Goal: Task Accomplishment & Management: Manage account settings

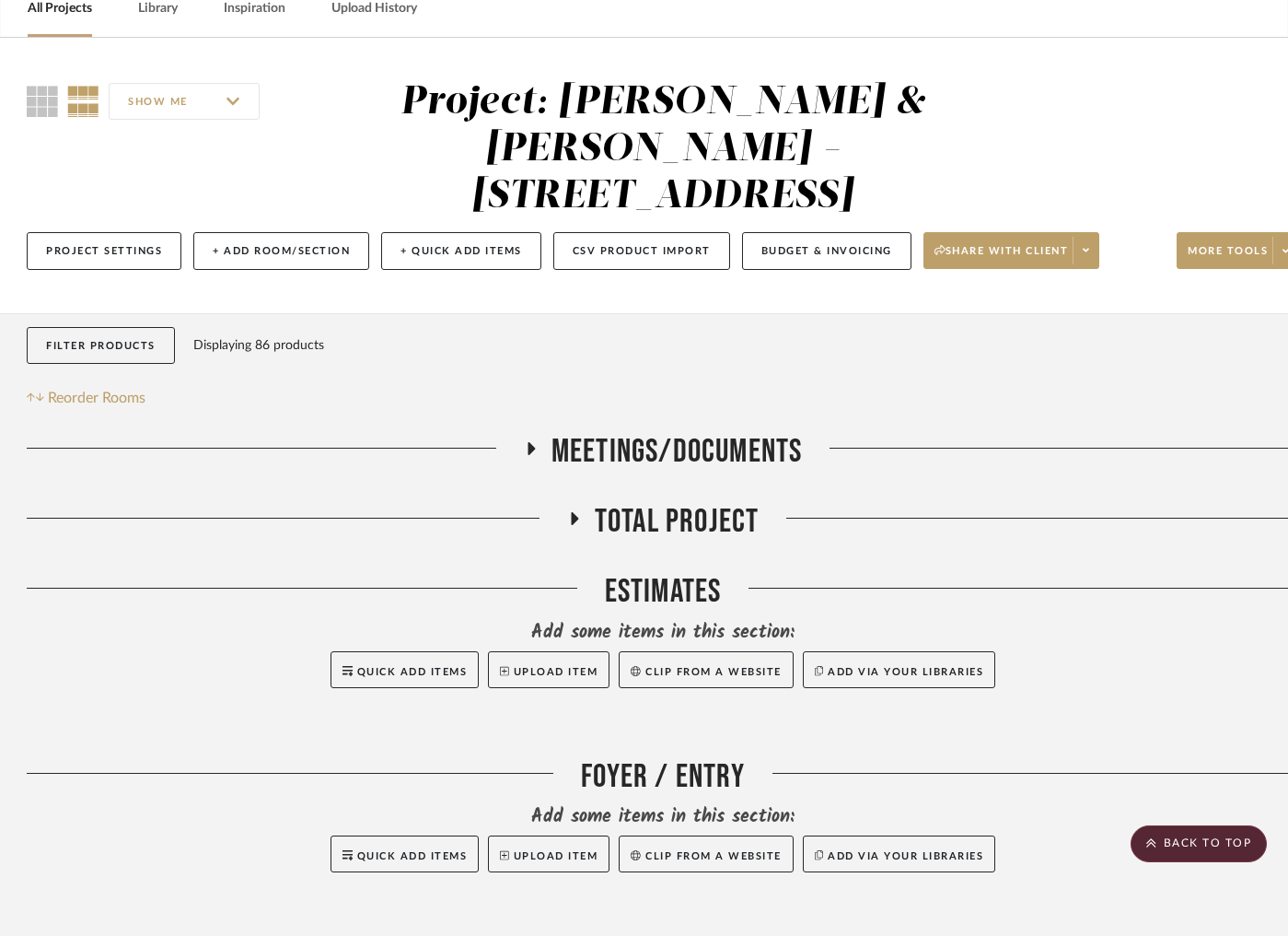
scroll to position [0, 1]
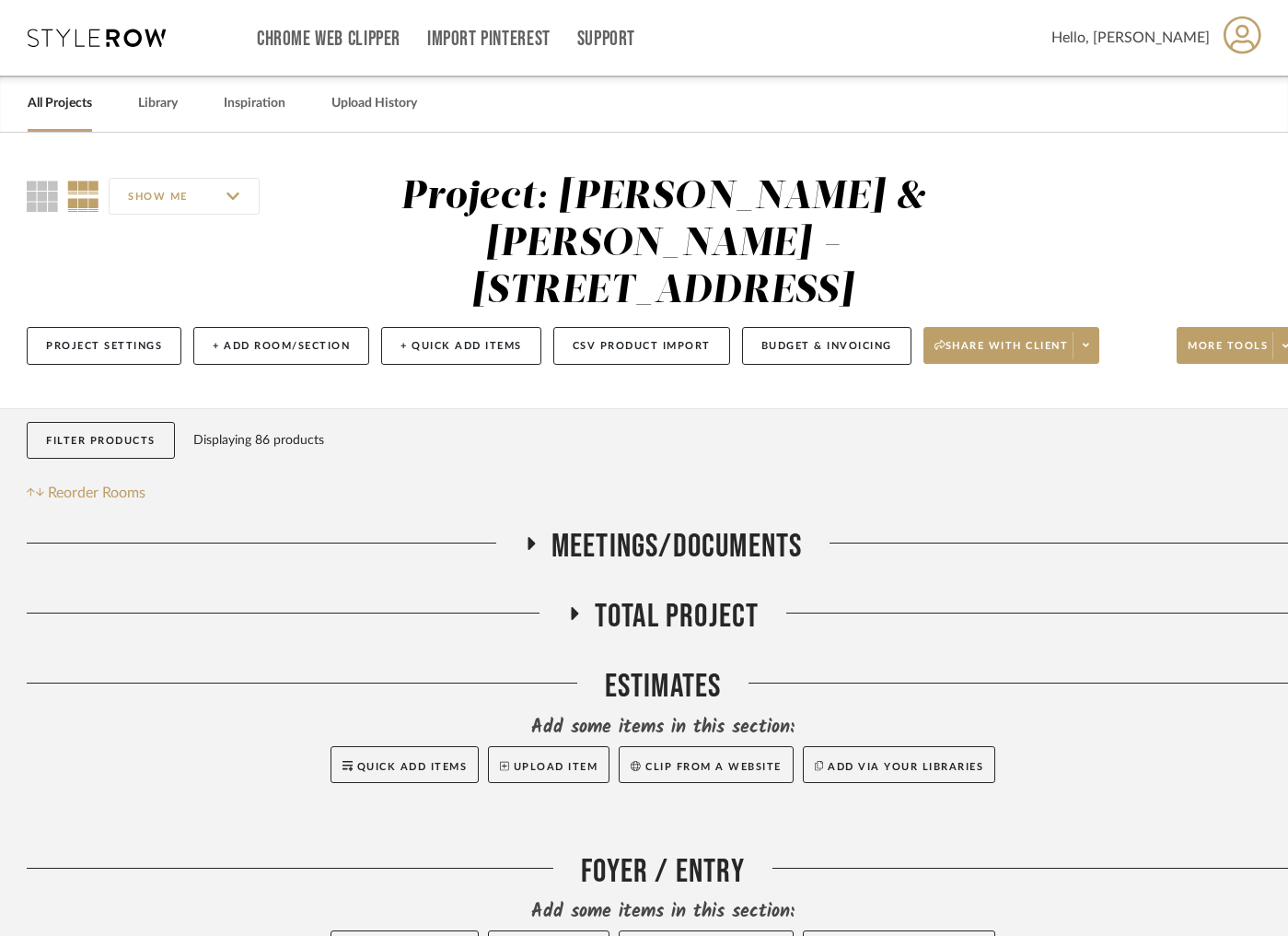
click at [71, 106] on link "All Projects" at bounding box center [59, 103] width 64 height 25
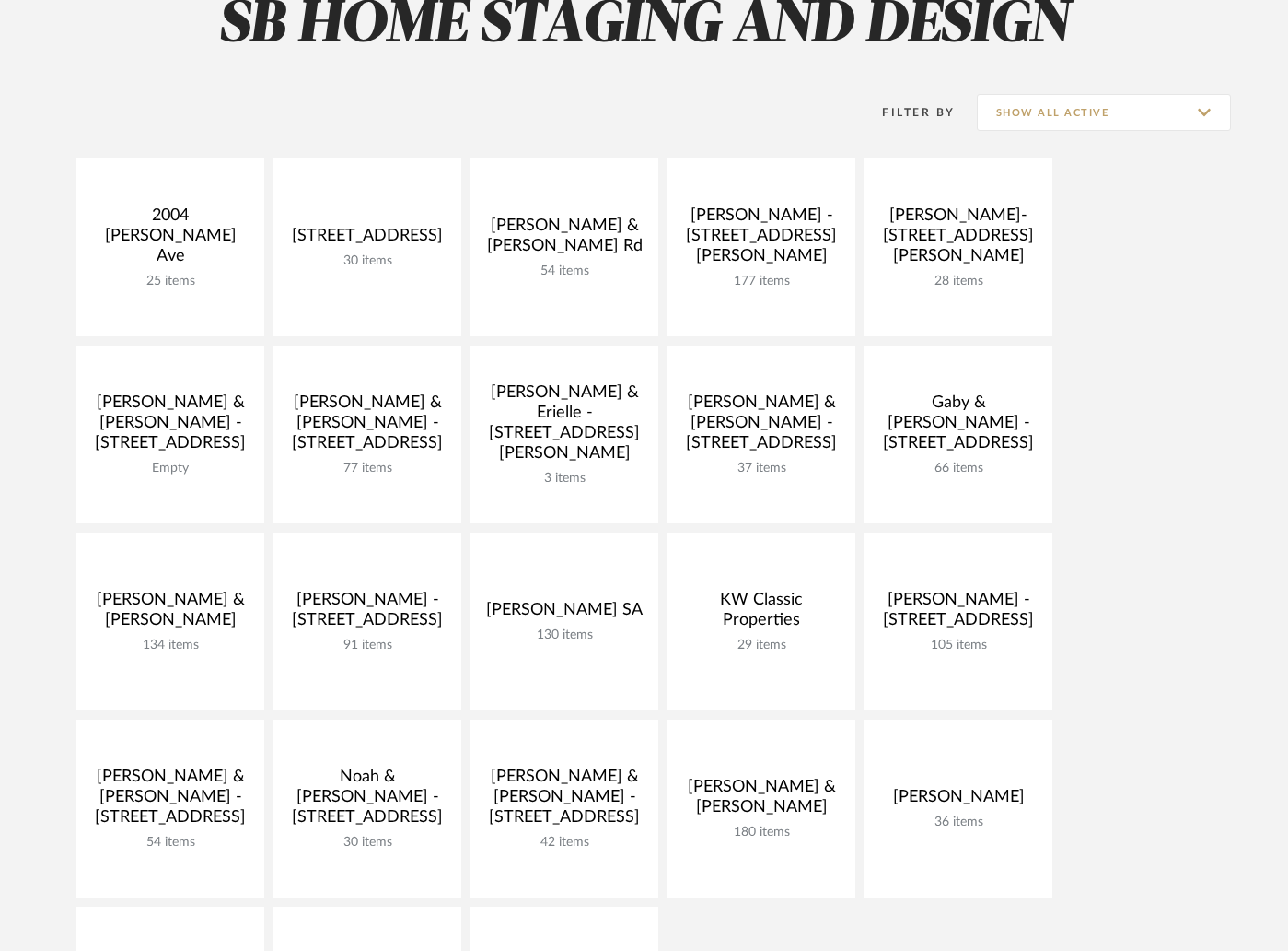
scroll to position [197, 0]
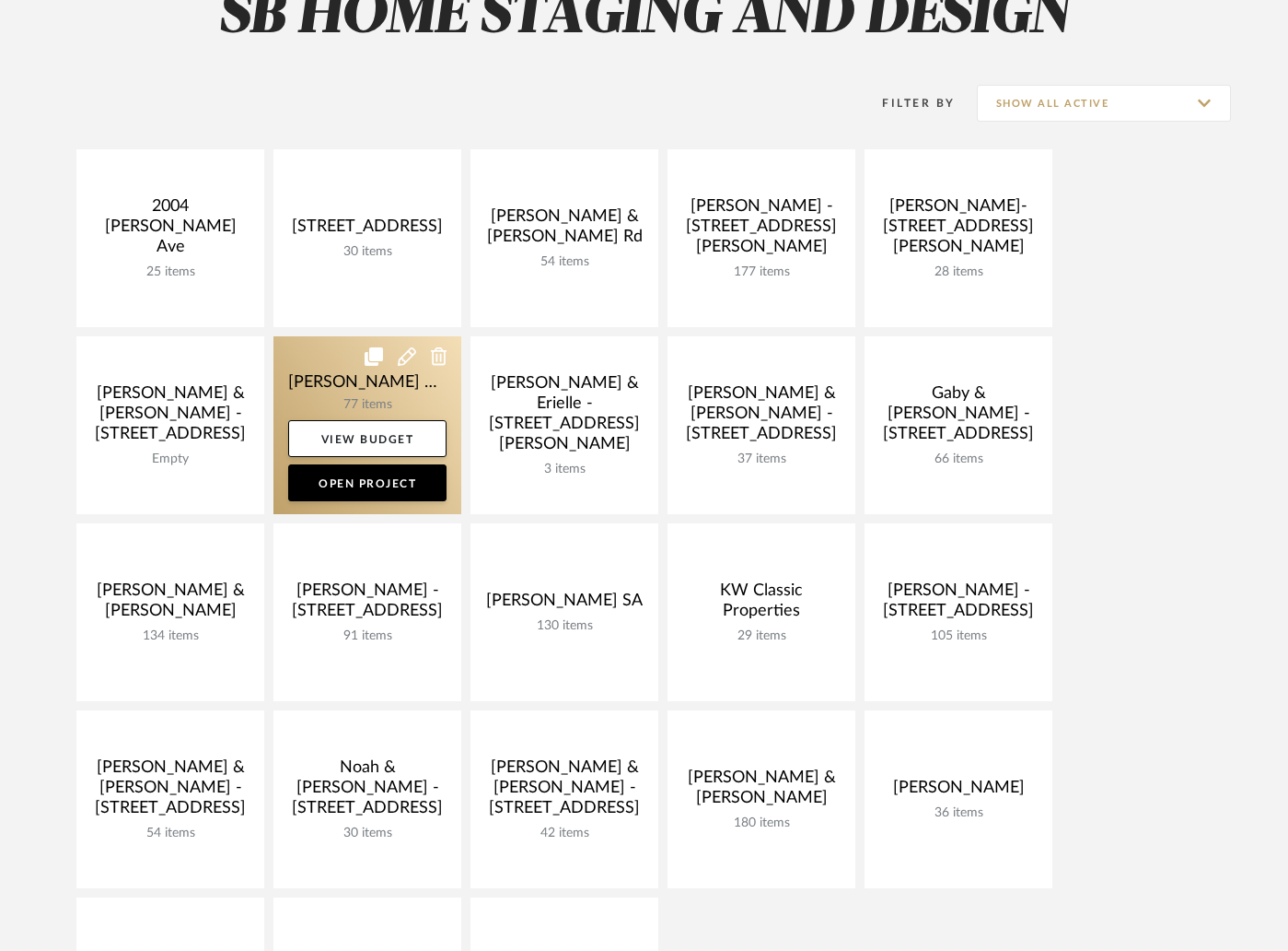
click at [377, 392] on link at bounding box center [367, 426] width 188 height 178
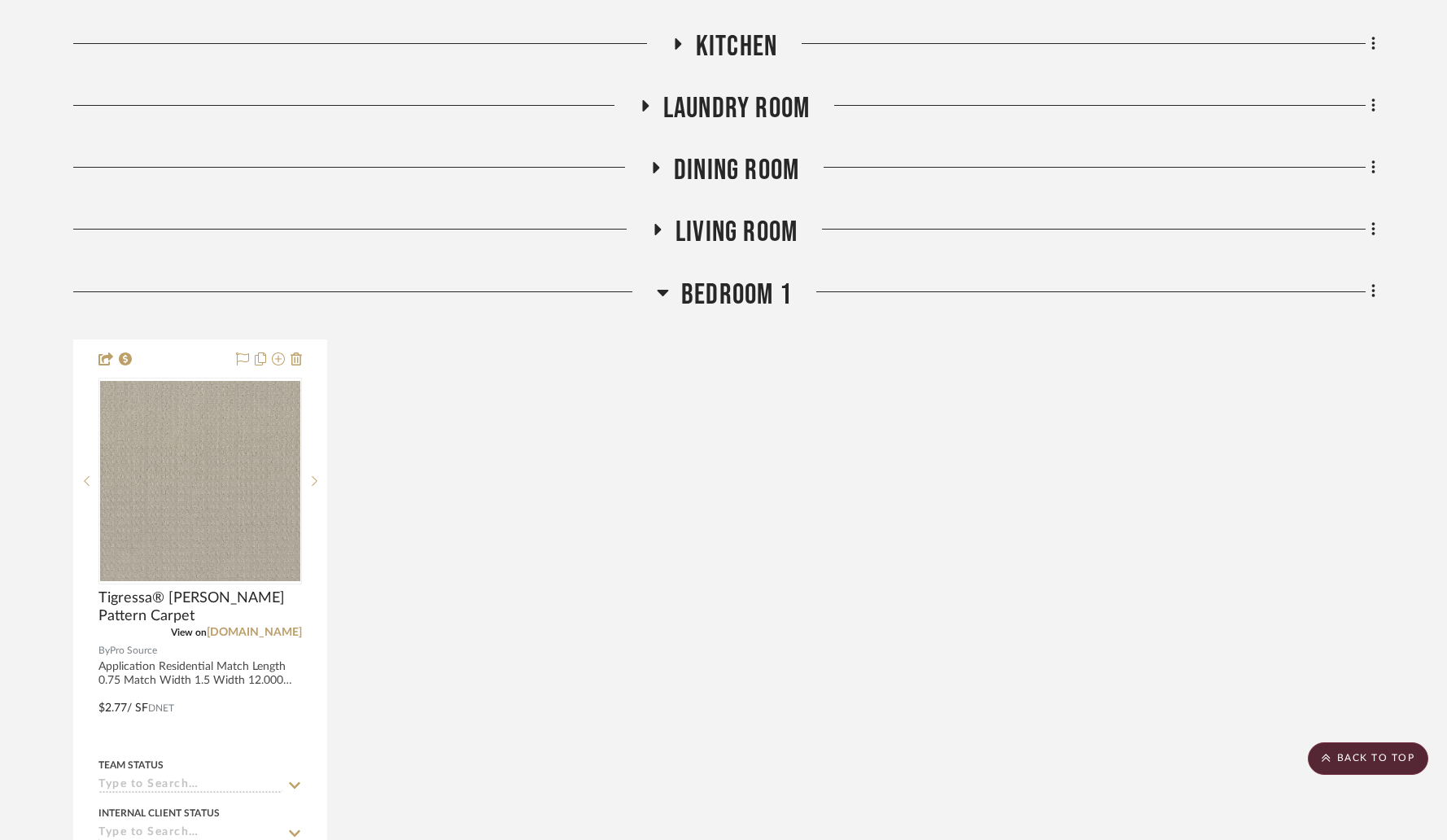
scroll to position [845, 0]
click at [662, 288] on icon at bounding box center [663, 291] width 12 height 19
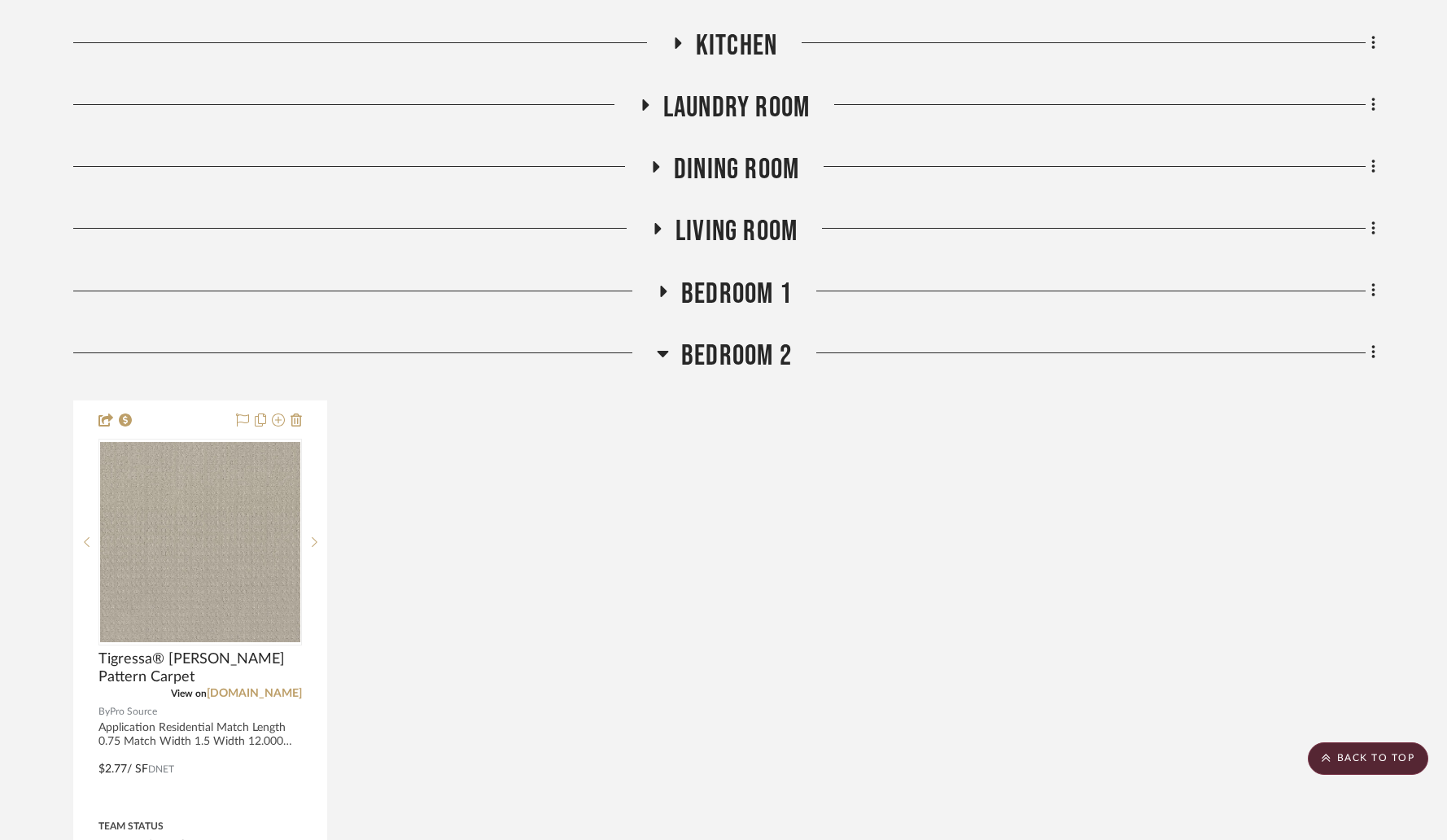
click at [664, 356] on icon at bounding box center [663, 353] width 11 height 6
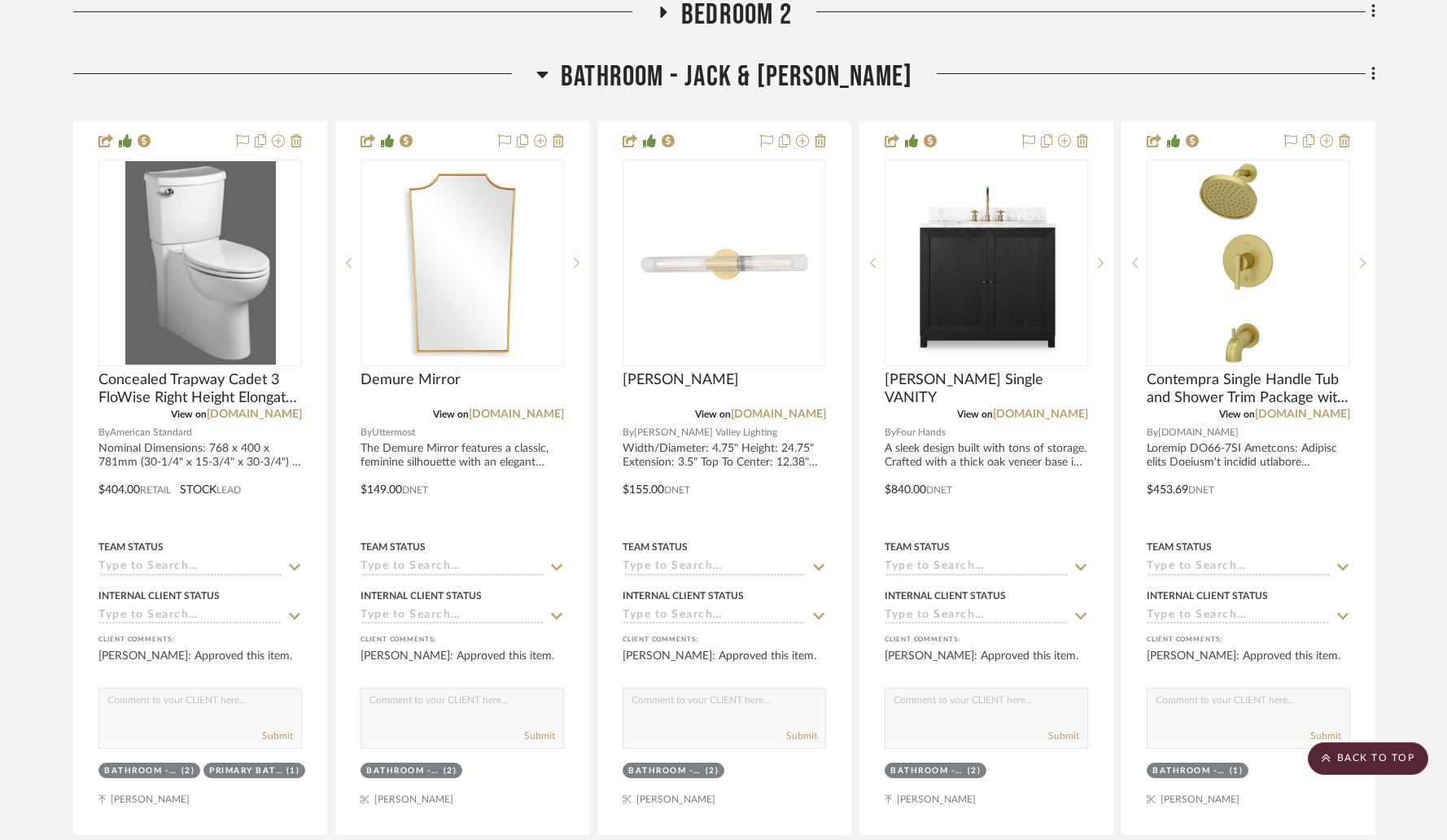
scroll to position [1189, 0]
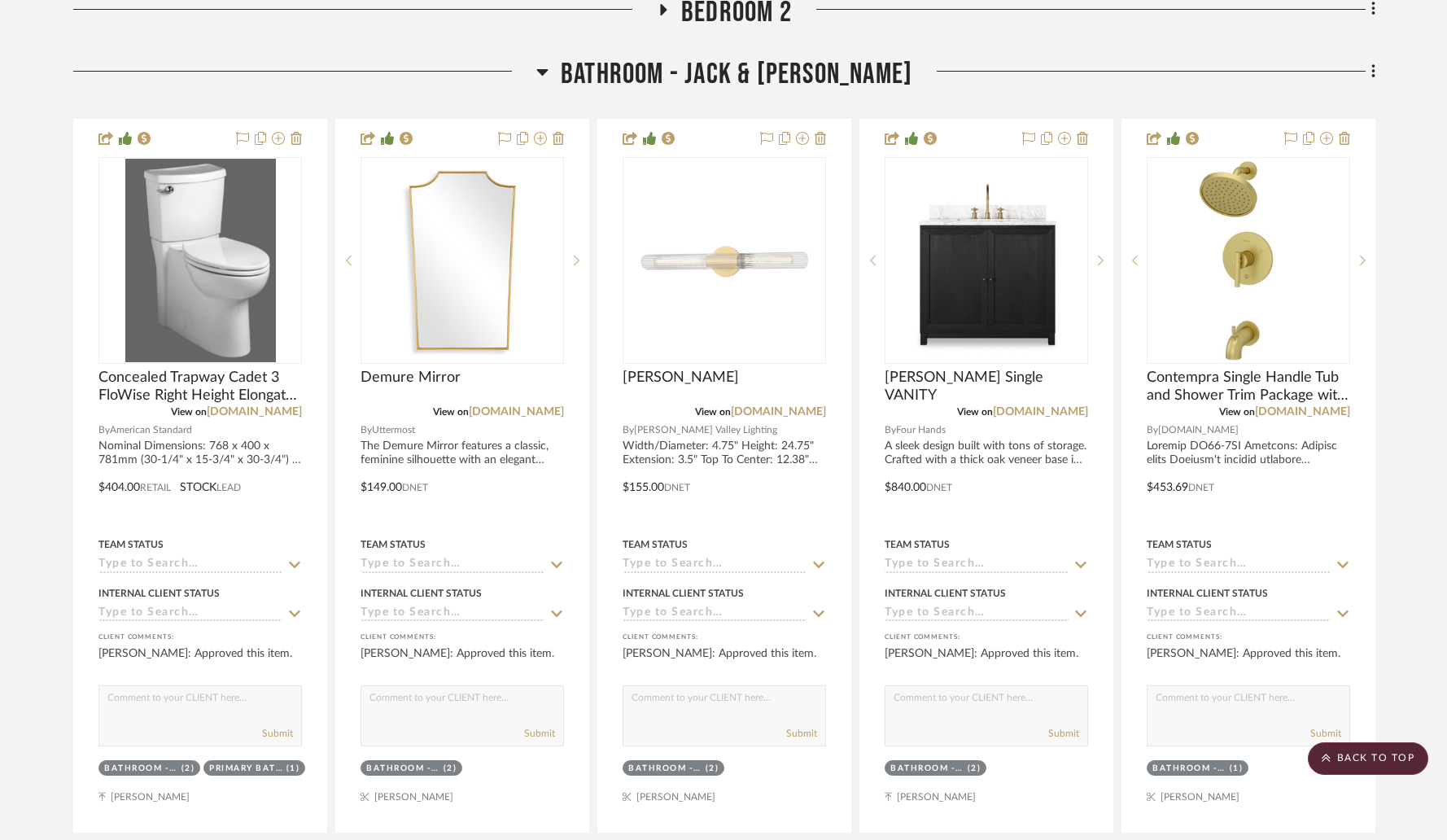
click at [547, 73] on icon at bounding box center [541, 72] width 11 height 6
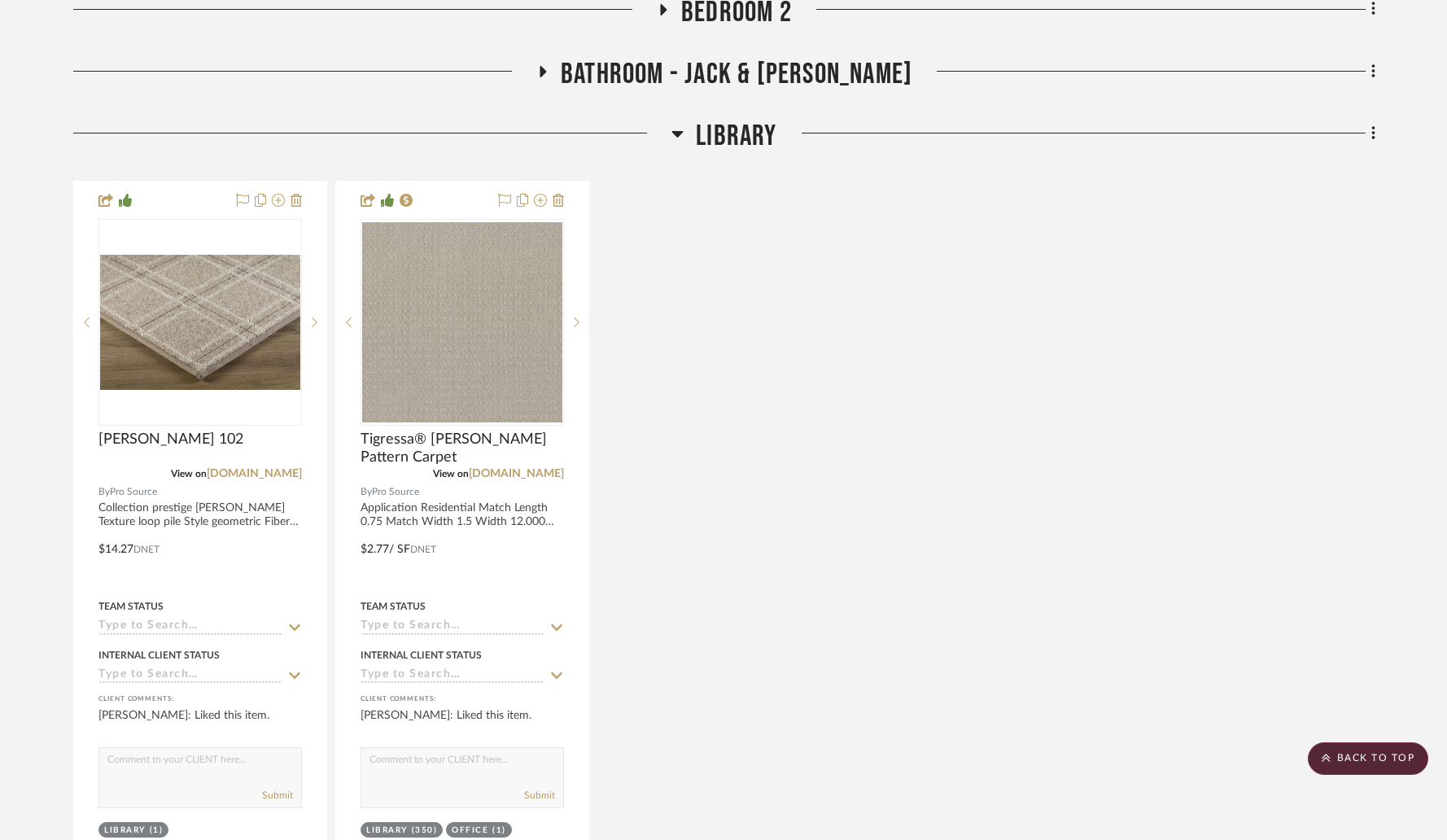
click at [685, 139] on h3 "Library" at bounding box center [724, 136] width 105 height 35
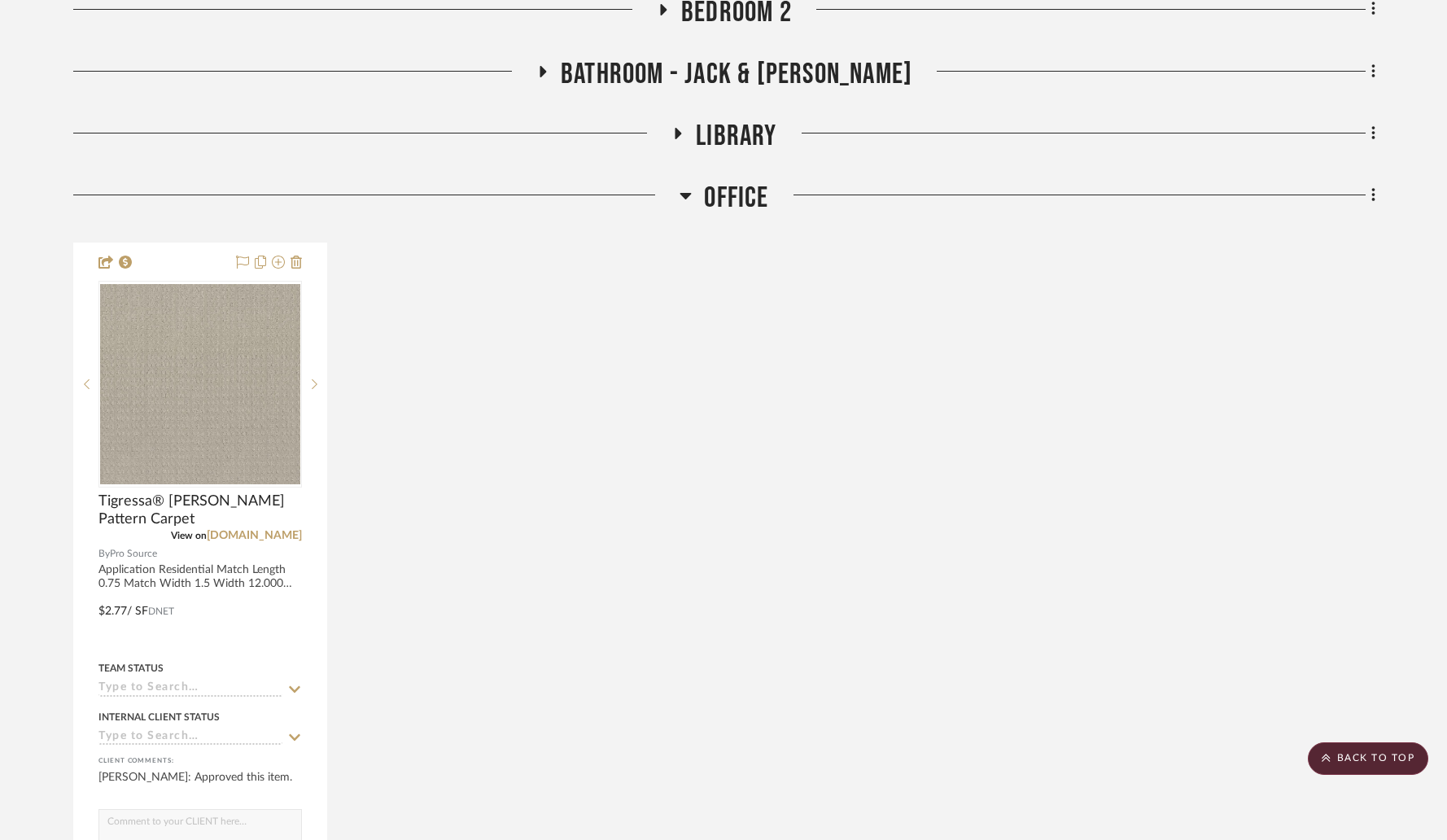
click at [685, 194] on icon at bounding box center [685, 196] width 11 height 6
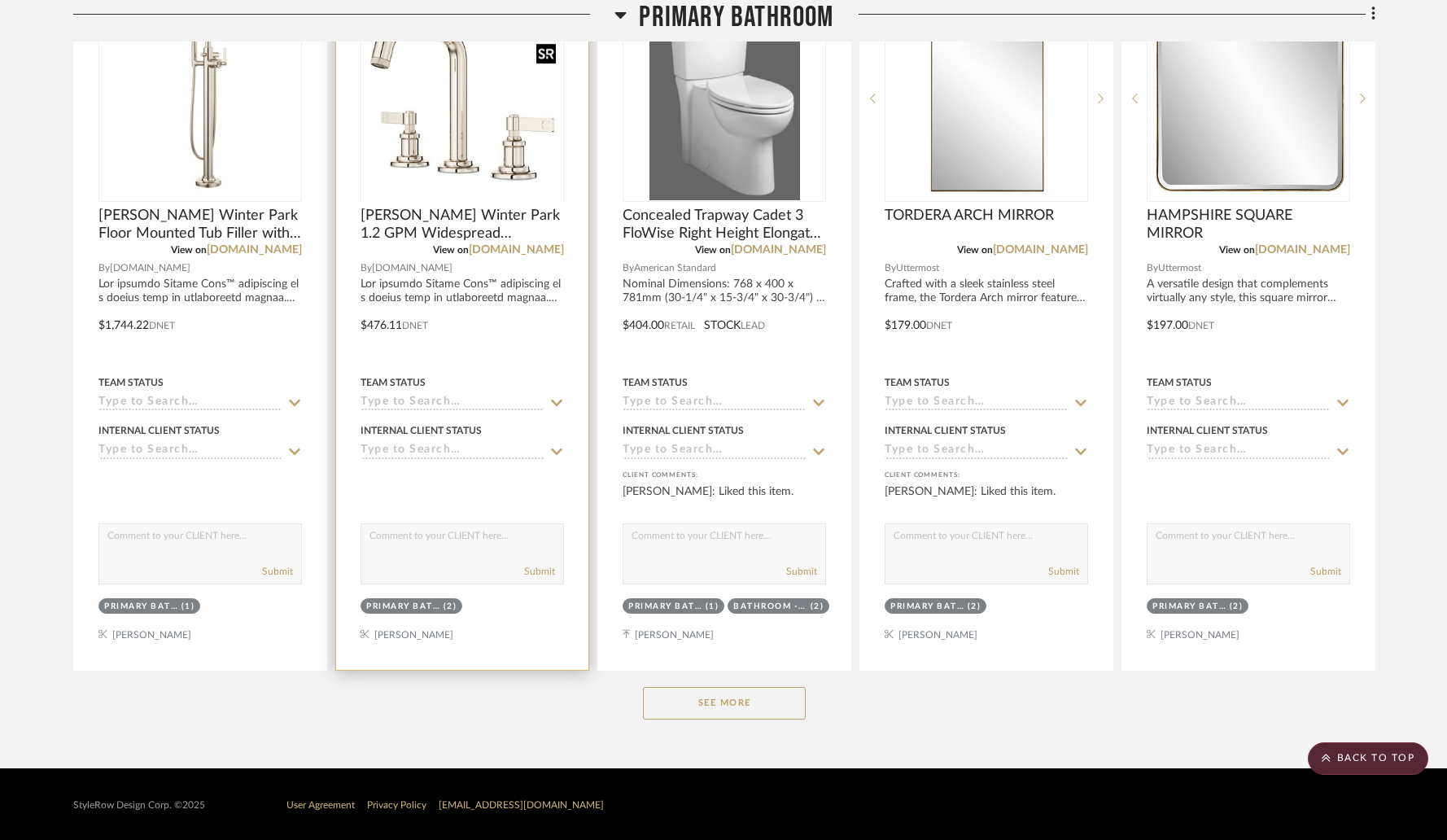
scroll to position [1703, 0]
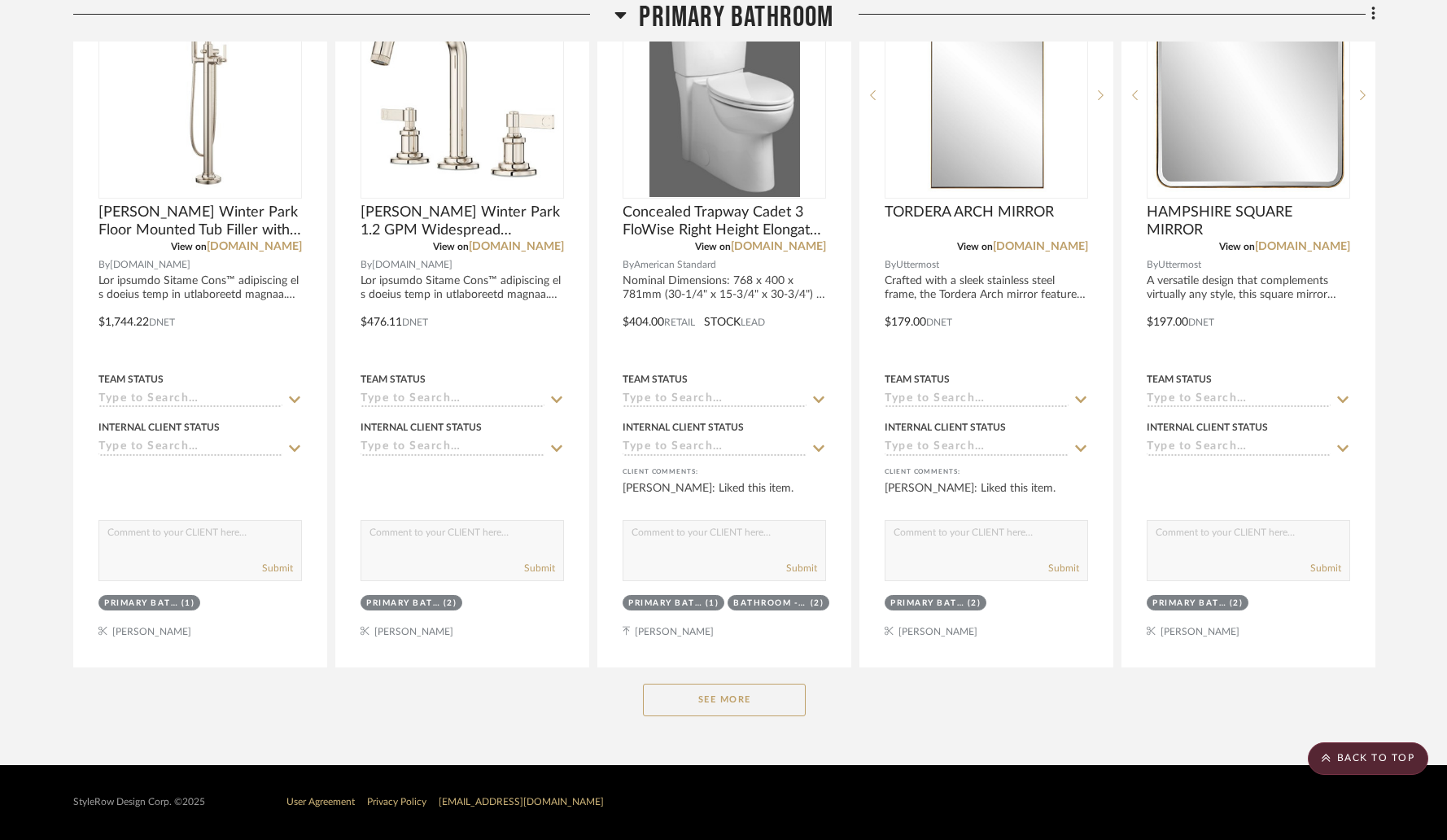
drag, startPoint x: 758, startPoint y: 694, endPoint x: 778, endPoint y: 684, distance: 22.4
click at [761, 693] on button "See More" at bounding box center [724, 699] width 163 height 32
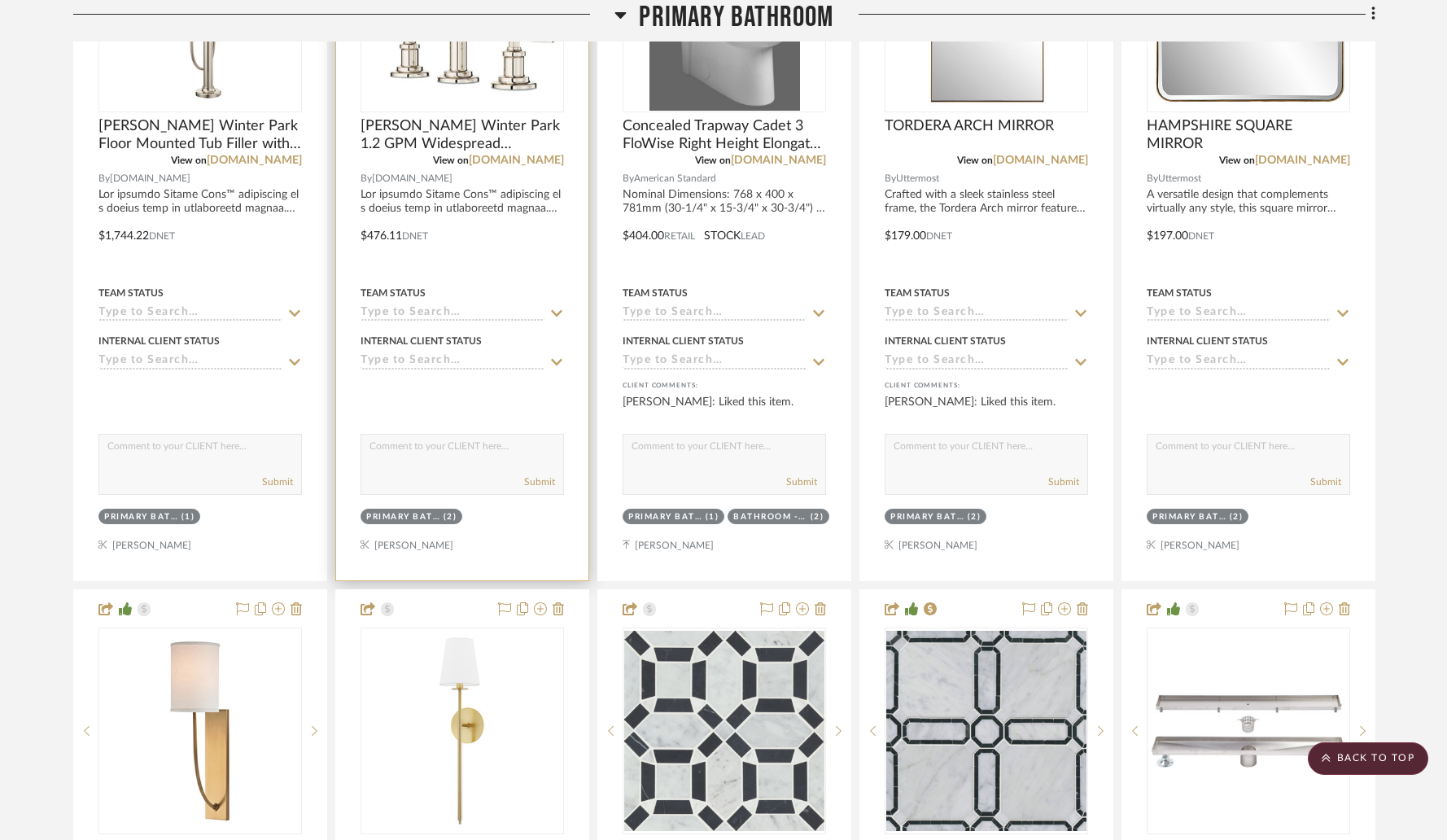
scroll to position [1343, 0]
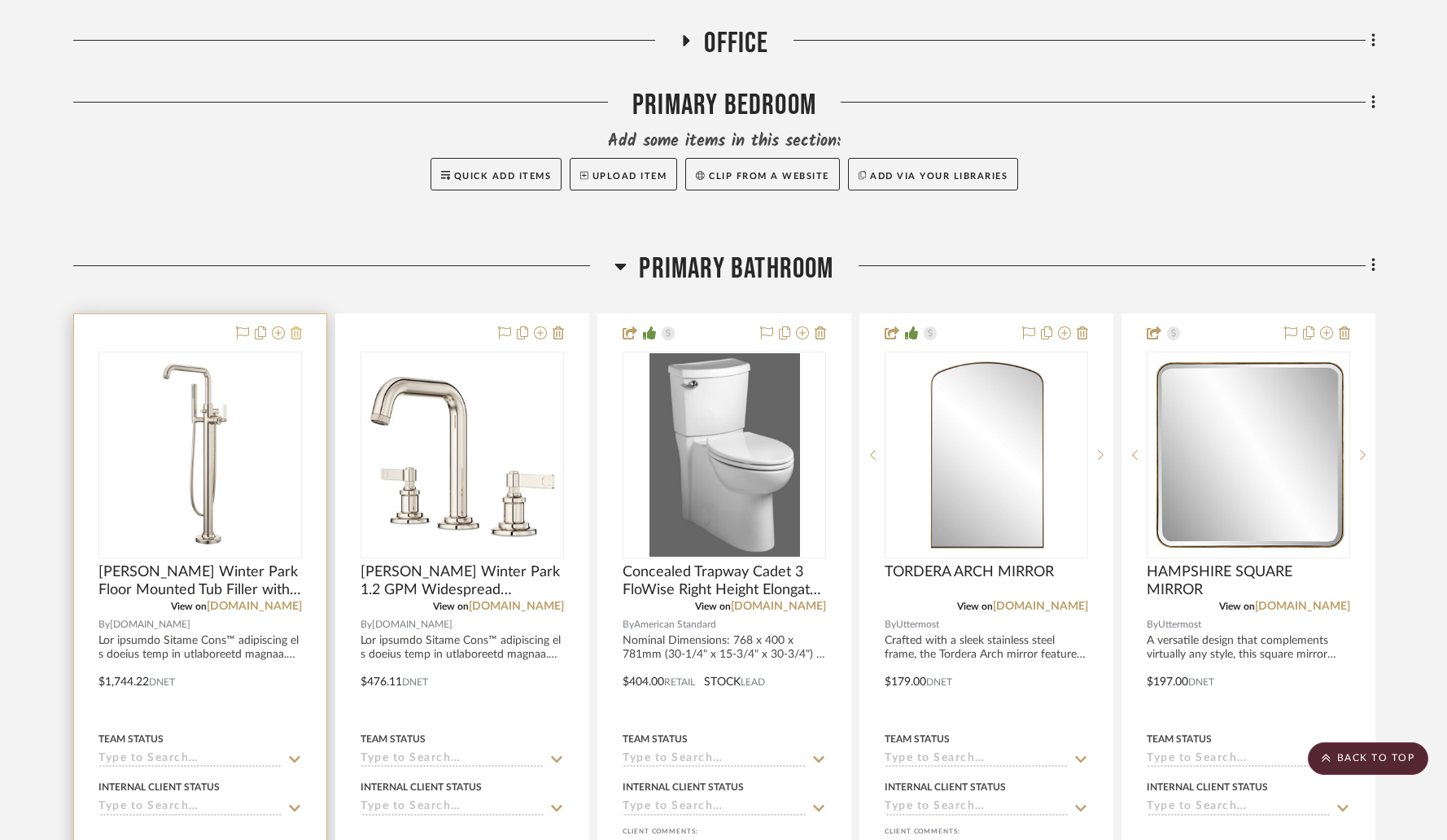
click at [300, 337] on icon at bounding box center [296, 332] width 11 height 13
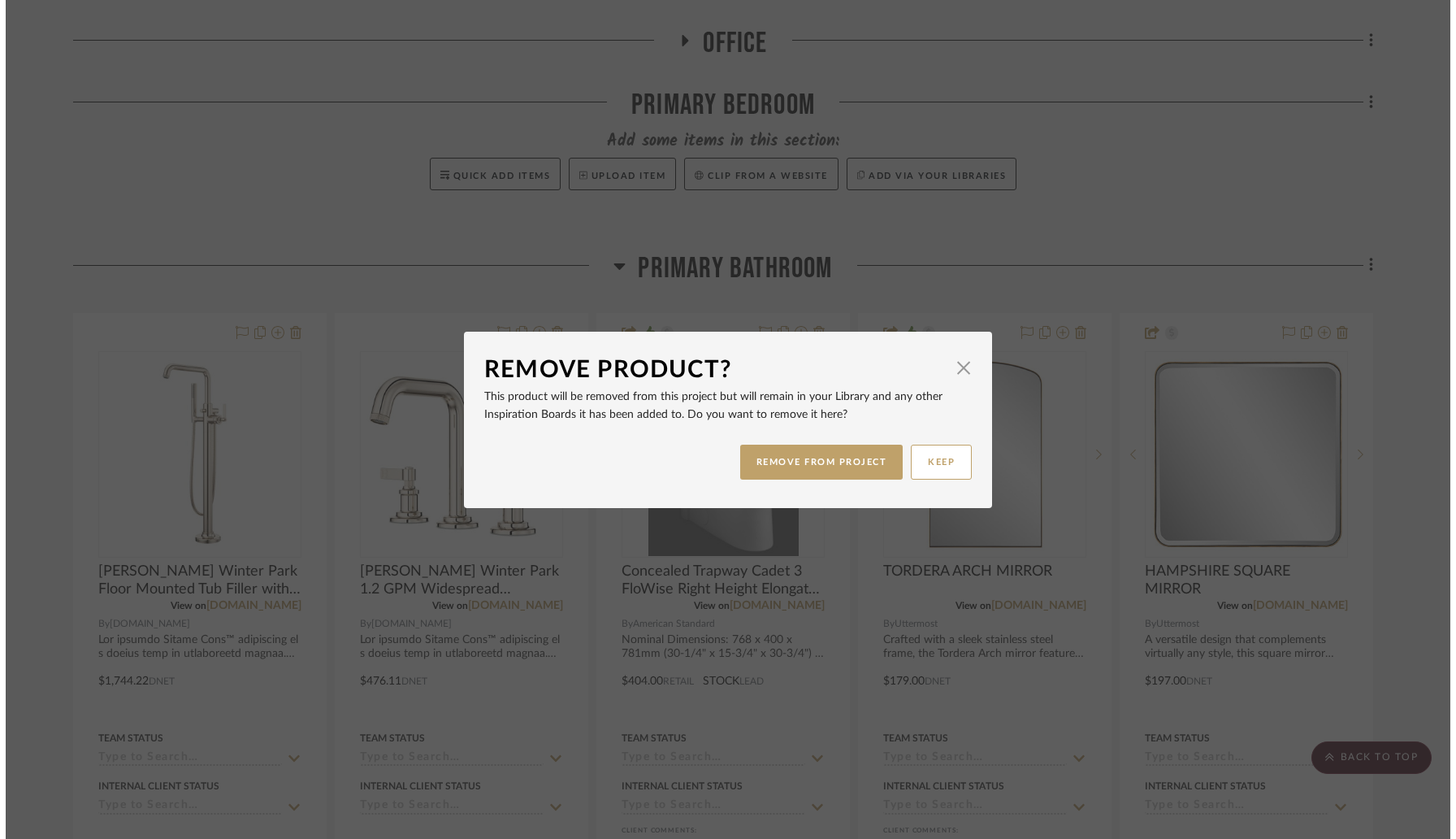
scroll to position [0, 0]
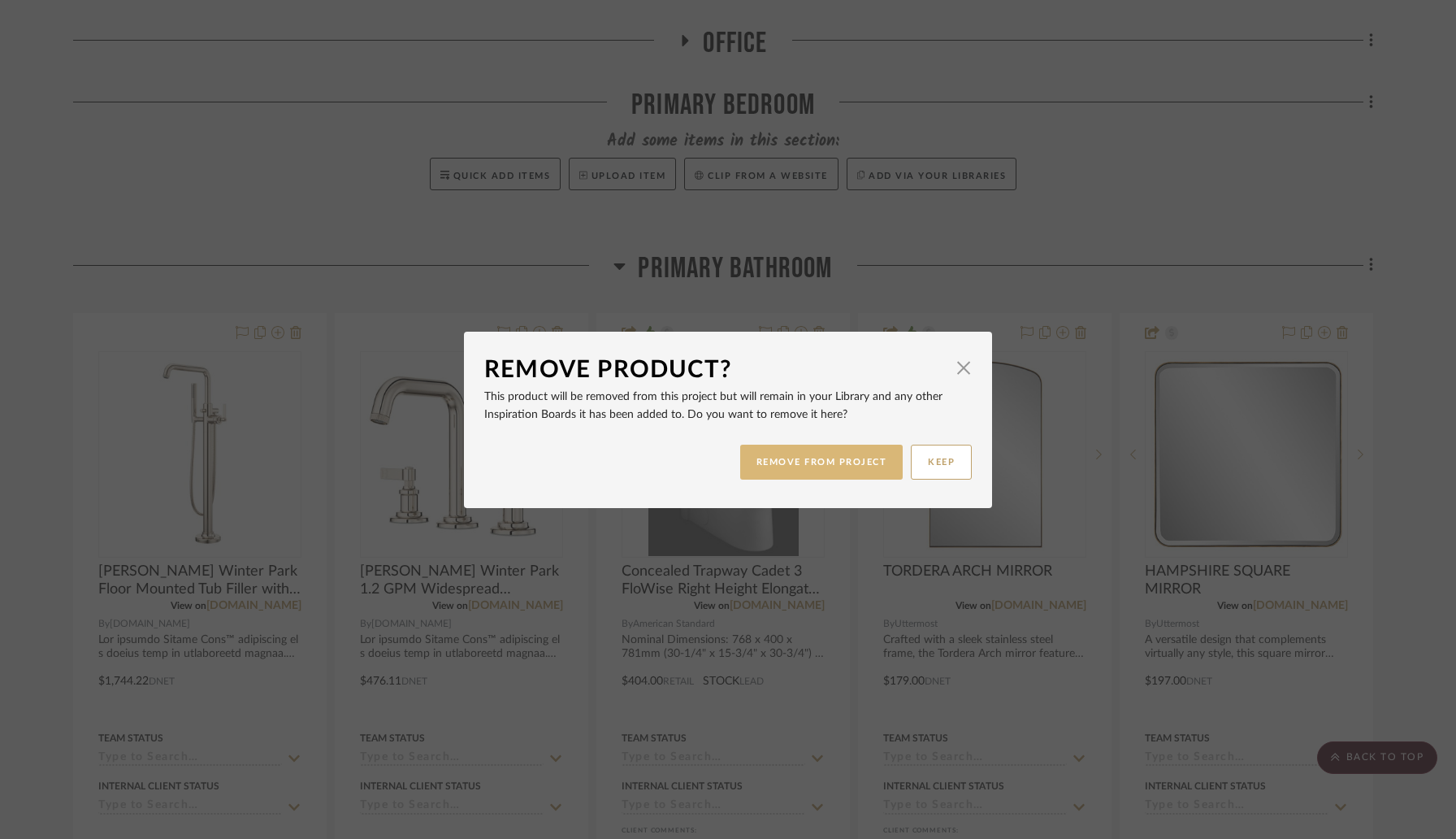
click at [864, 461] on button "REMOVE FROM PROJECT" at bounding box center [821, 462] width 163 height 35
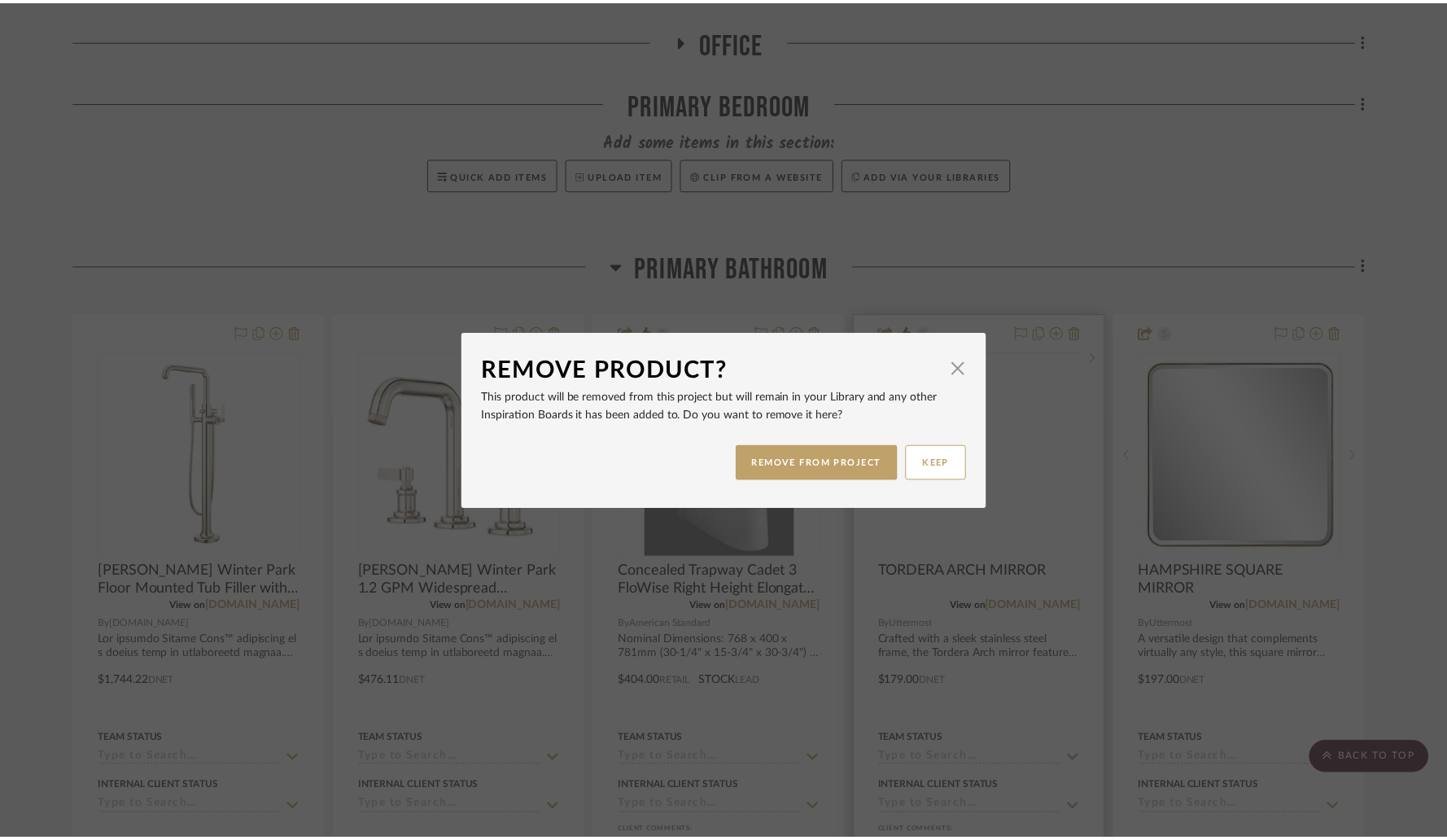
scroll to position [1343, 0]
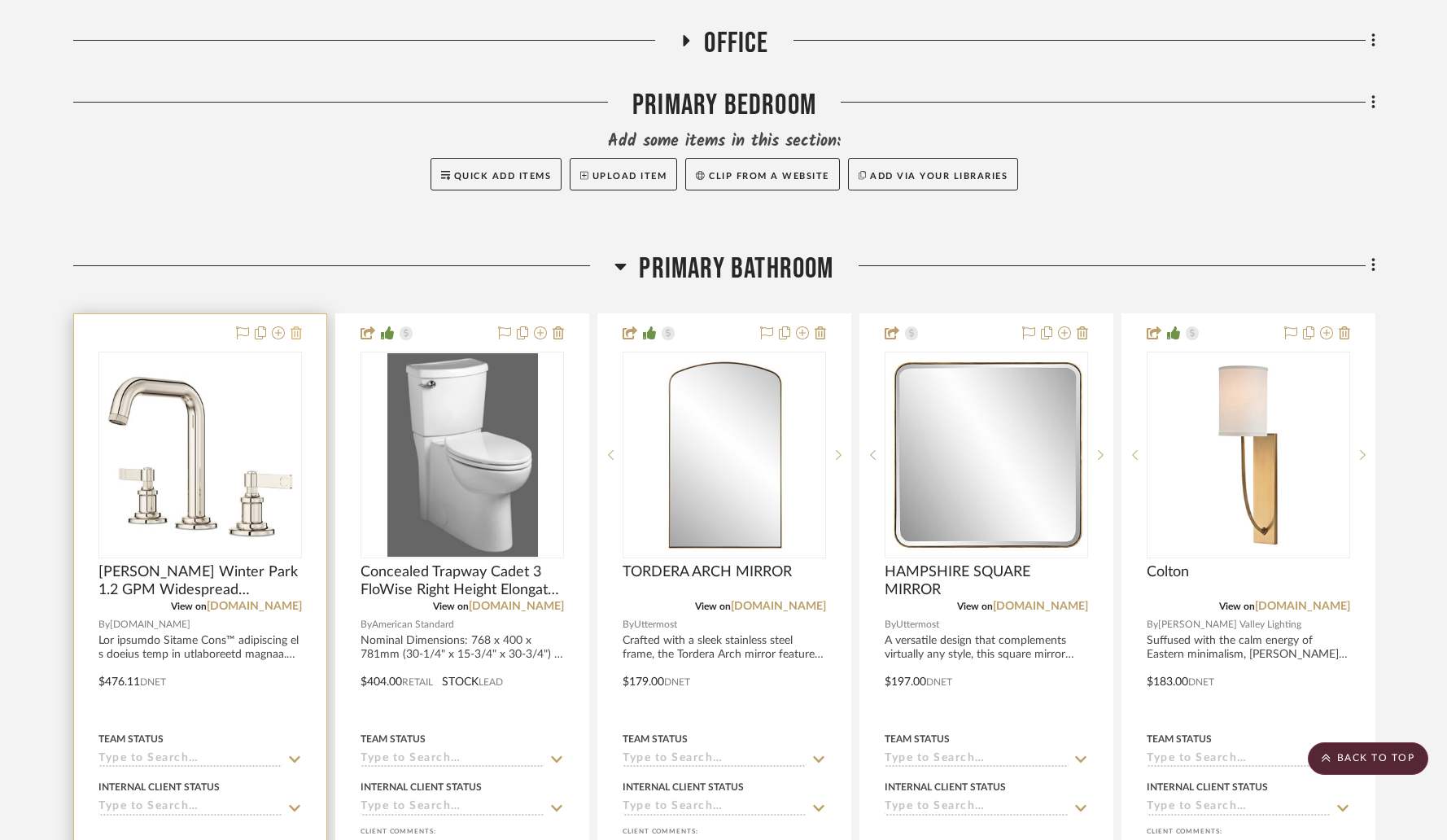
click at [299, 339] on icon at bounding box center [296, 332] width 11 height 13
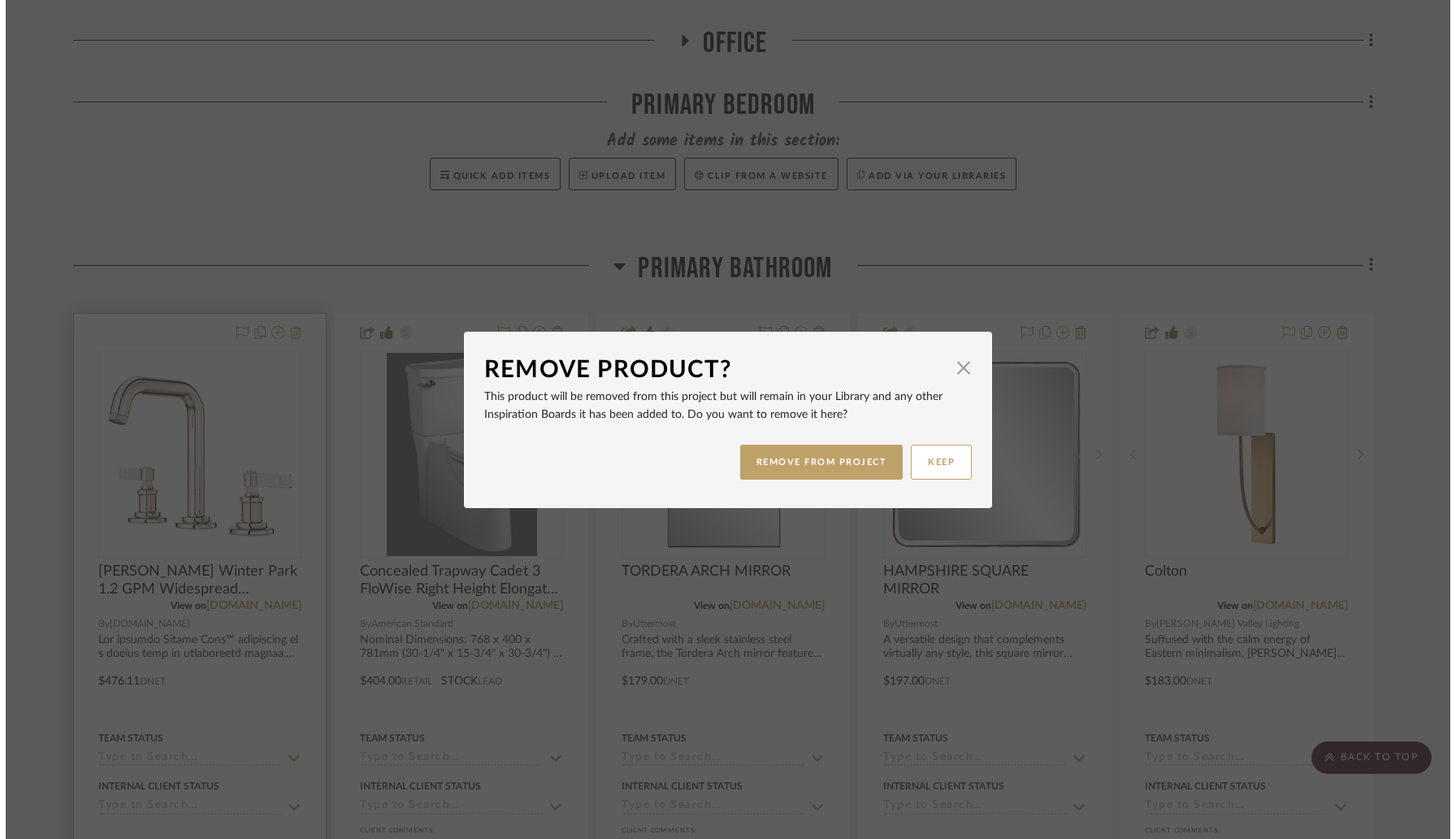
scroll to position [0, 0]
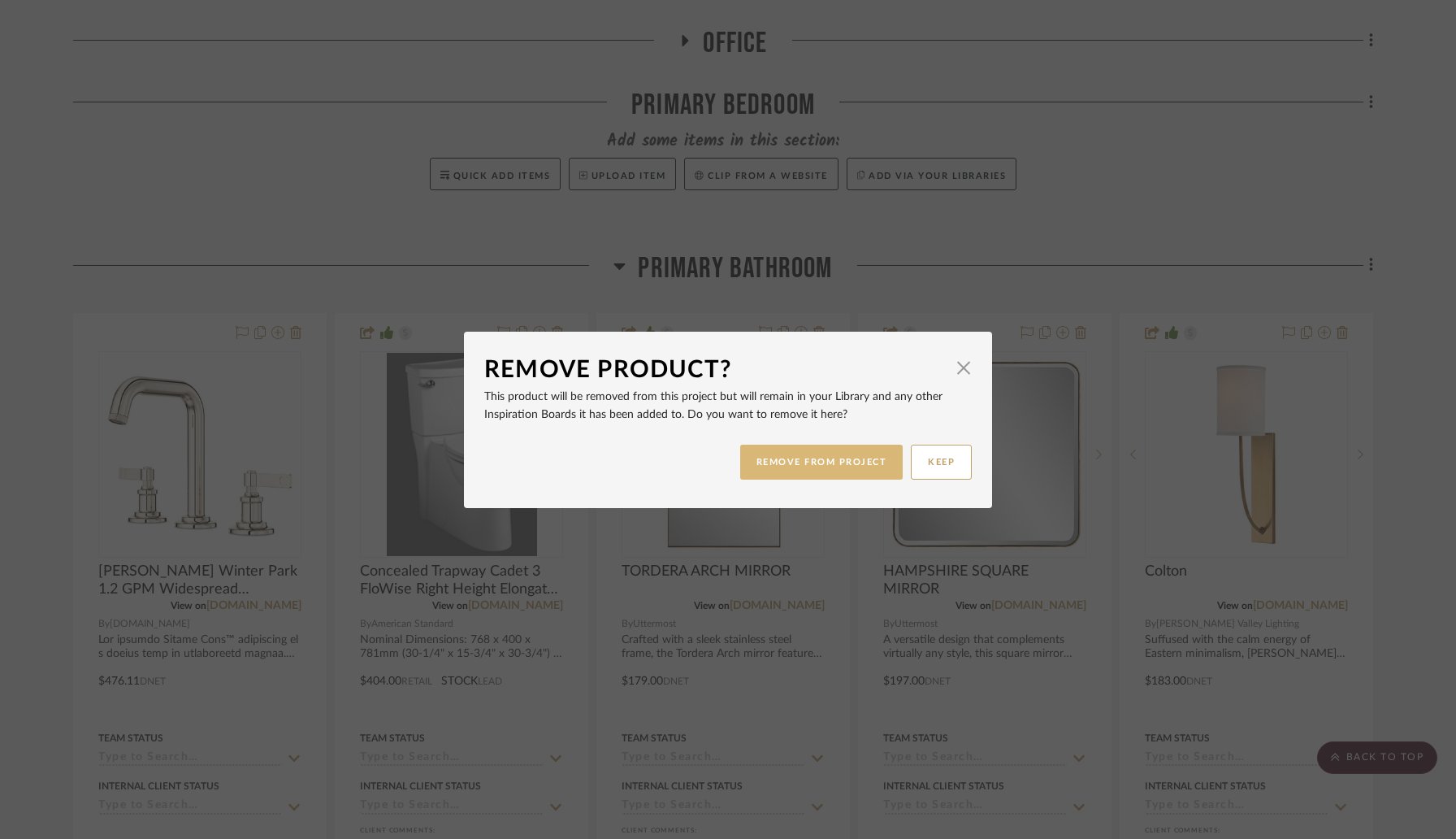
click at [824, 457] on button "REMOVE FROM PROJECT" at bounding box center [821, 462] width 163 height 35
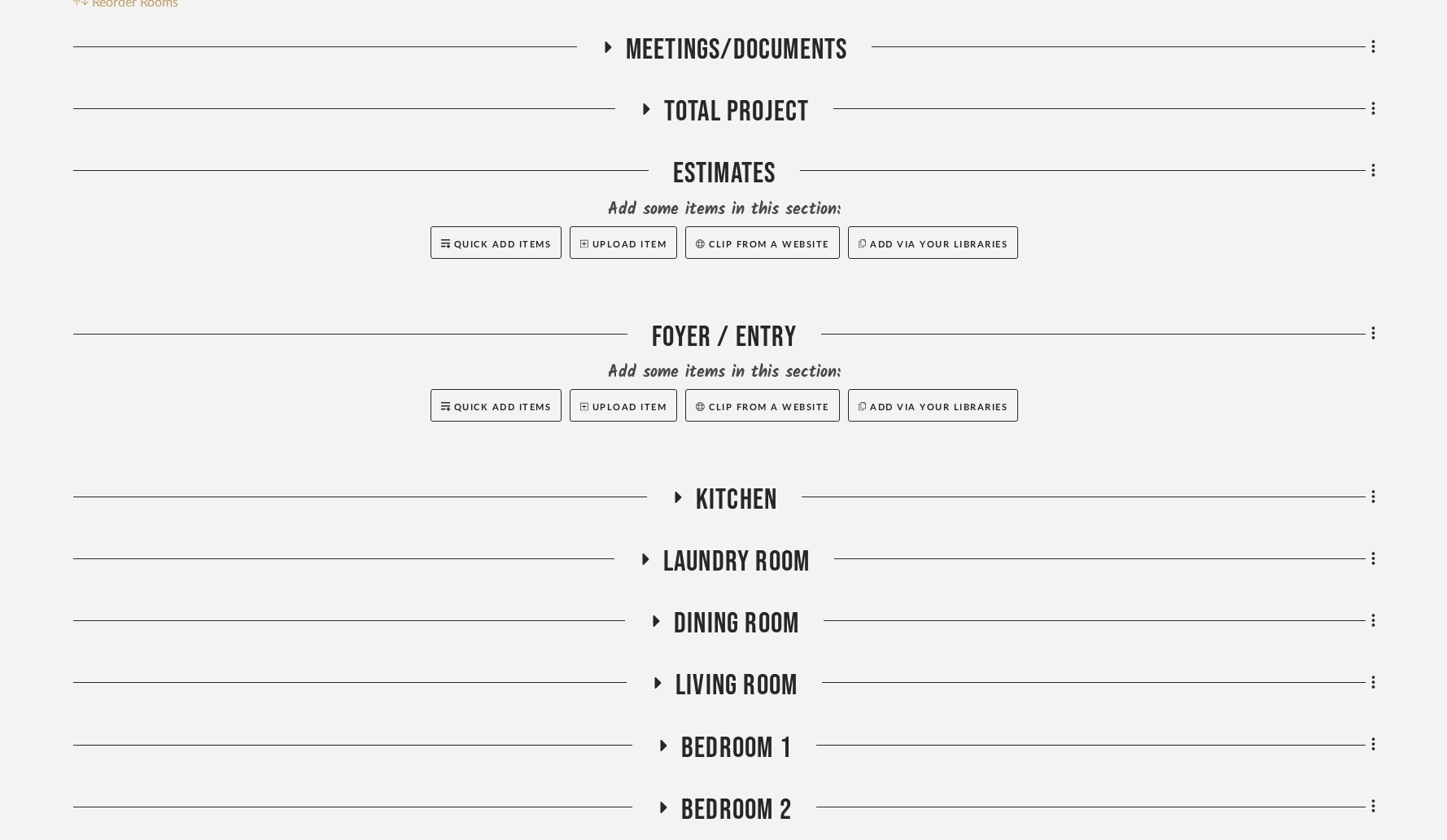
scroll to position [517, 0]
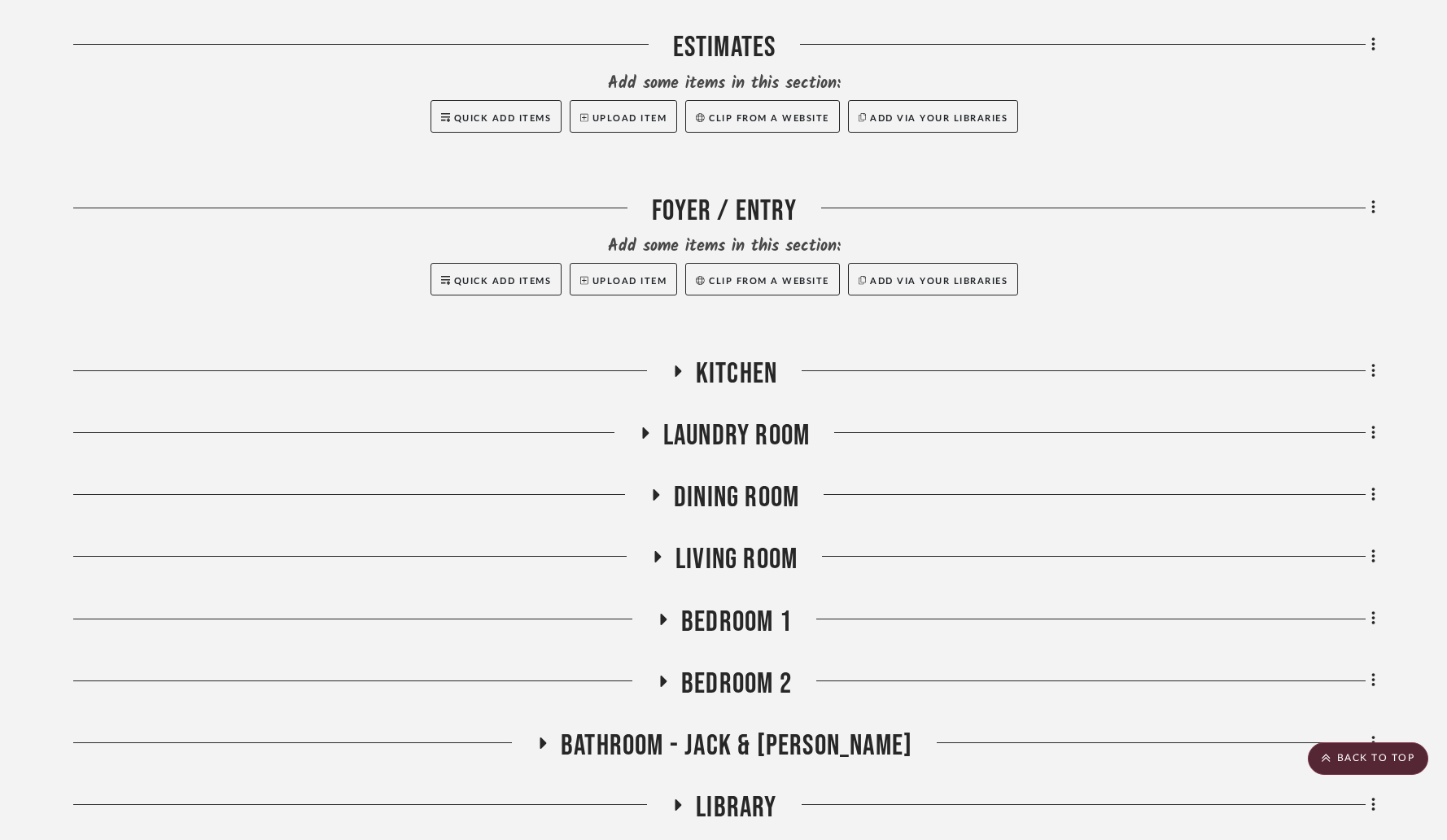
click at [676, 371] on icon at bounding box center [678, 371] width 6 height 11
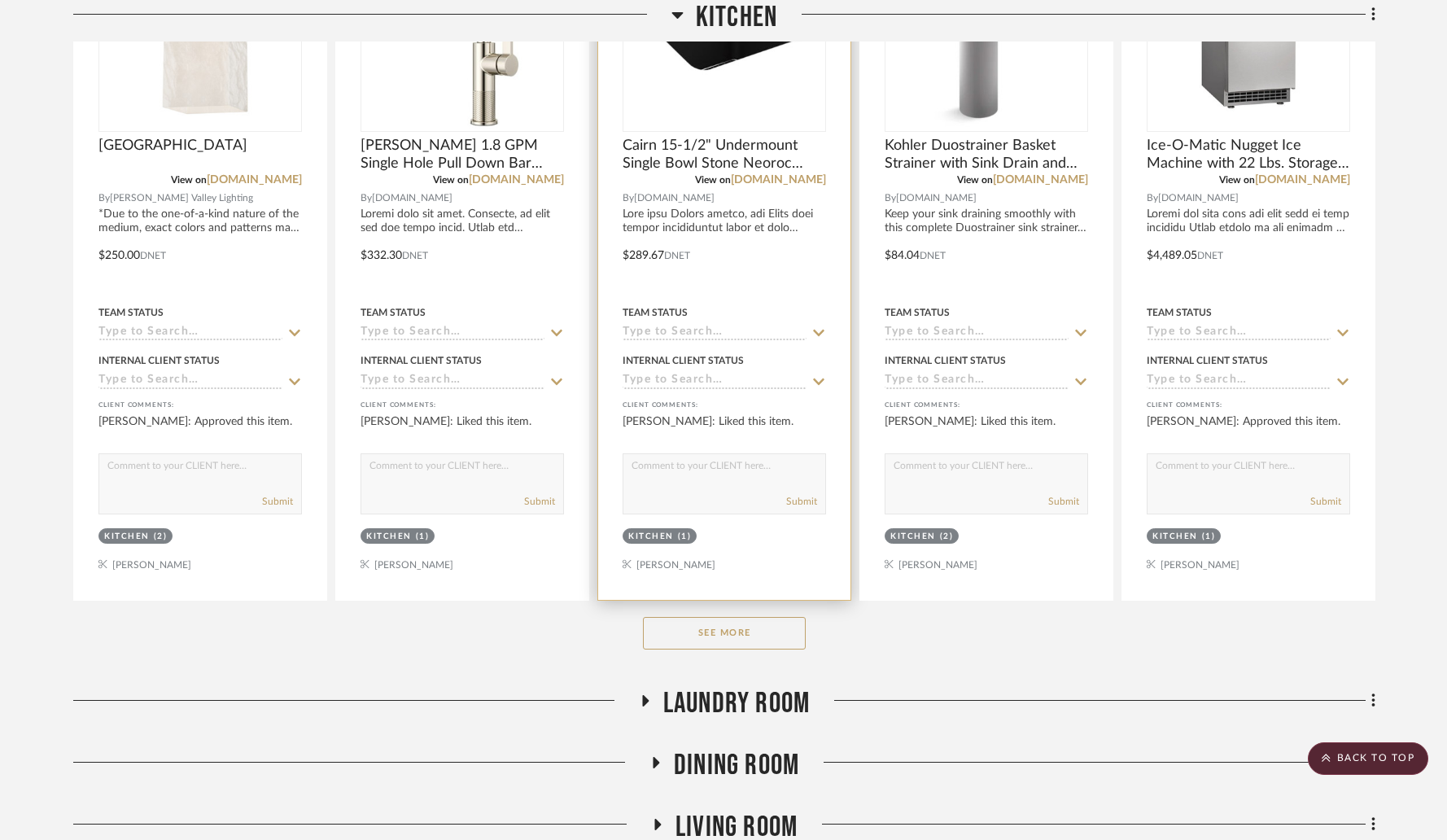
scroll to position [1062, 0]
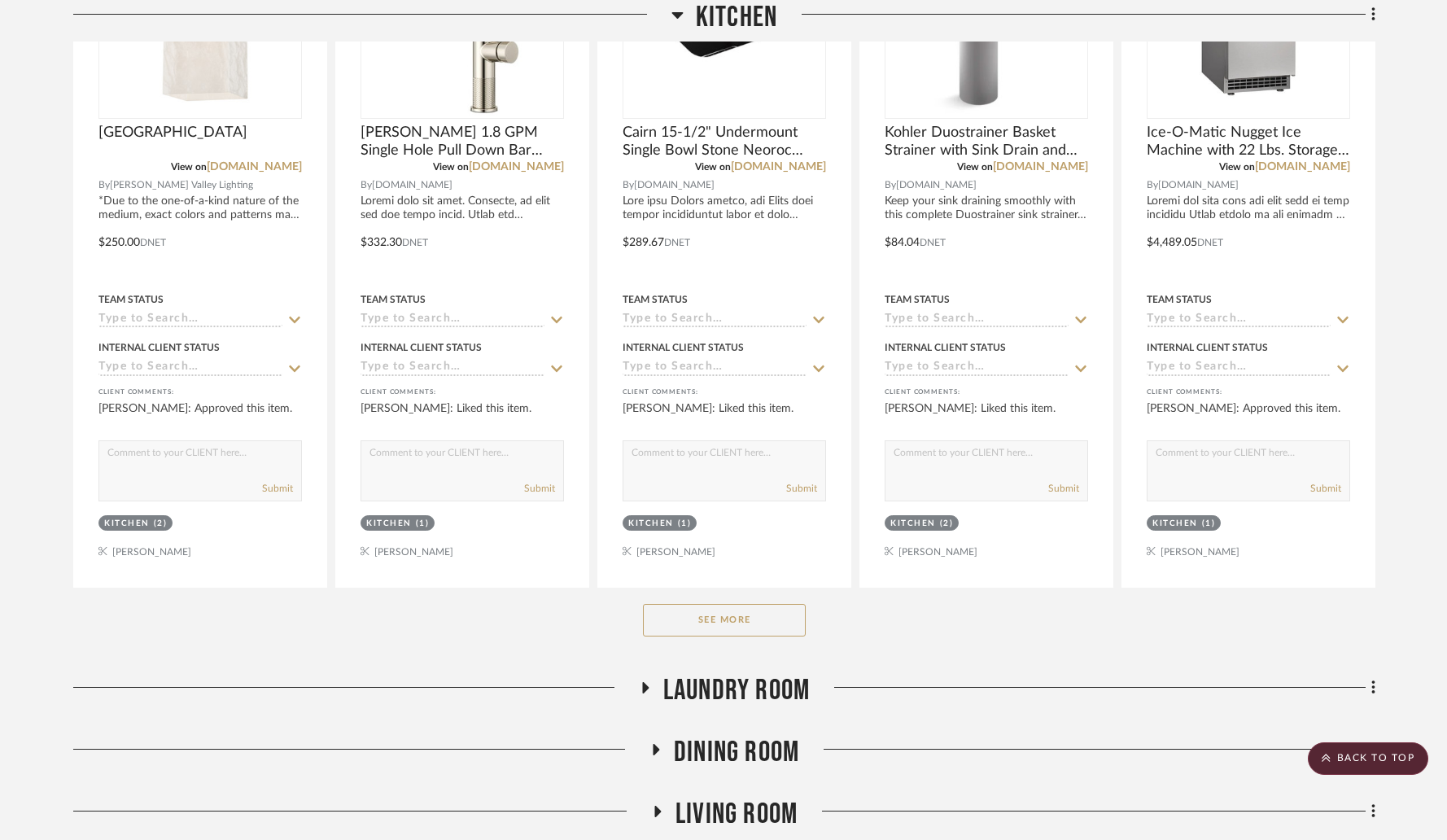
click at [704, 620] on button "See More" at bounding box center [724, 620] width 163 height 32
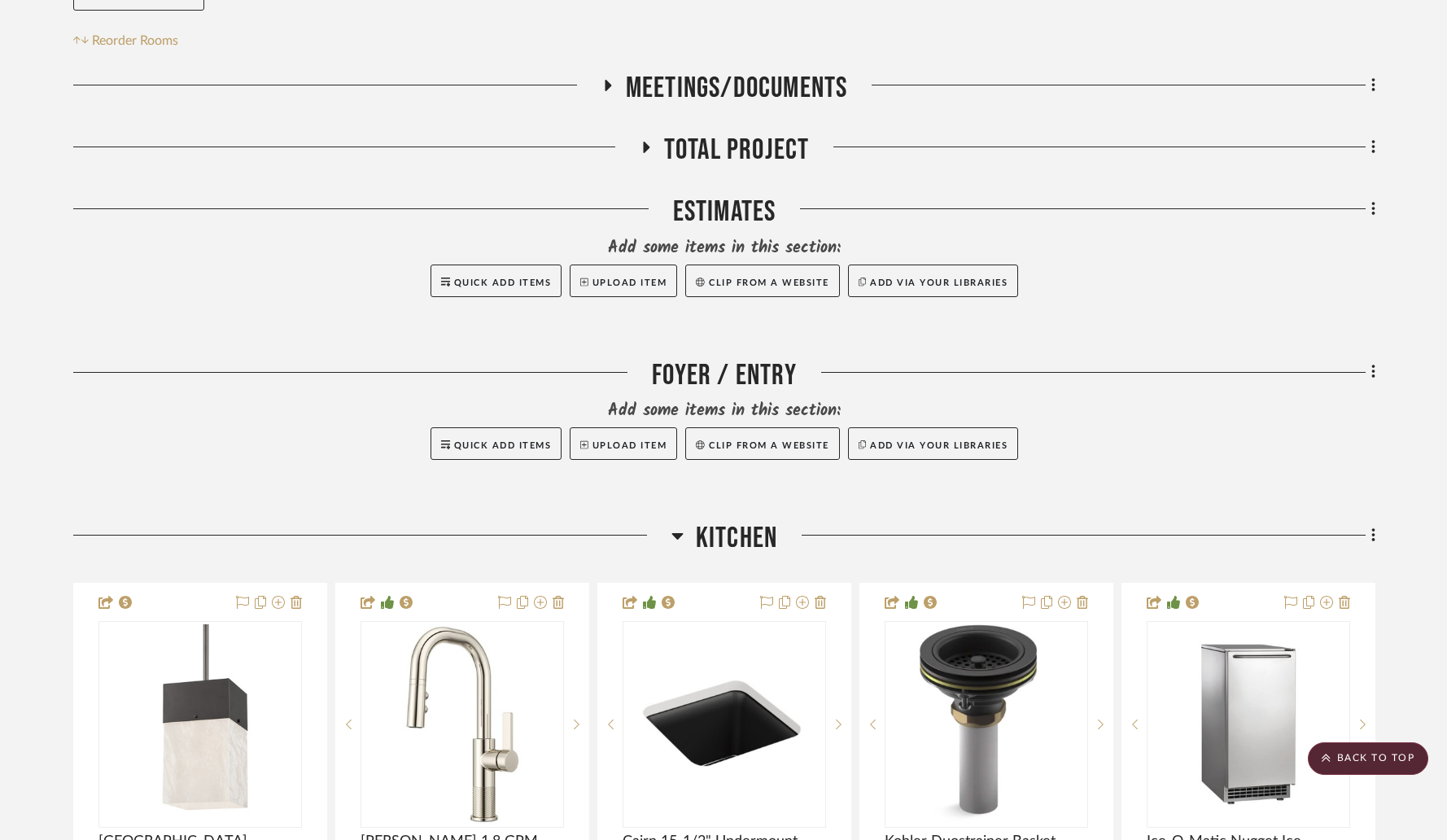
scroll to position [0, 0]
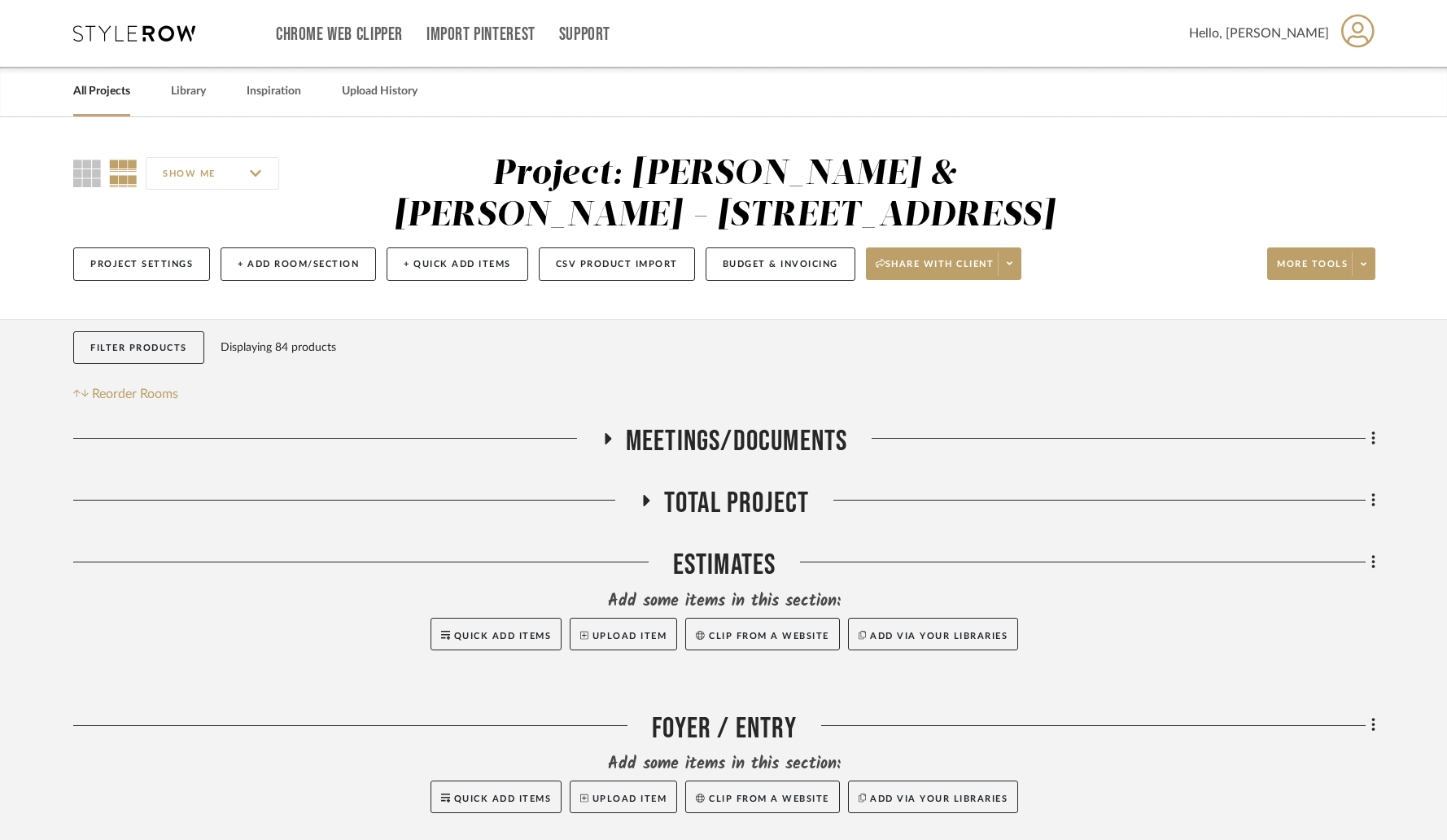
drag, startPoint x: 830, startPoint y: 170, endPoint x: 880, endPoint y: 220, distance: 70.7
click at [880, 220] on div "Project: [PERSON_NAME] & [PERSON_NAME] - [STREET_ADDRESS]" at bounding box center [725, 195] width 708 height 83
